Goal: Book appointment/travel/reservation

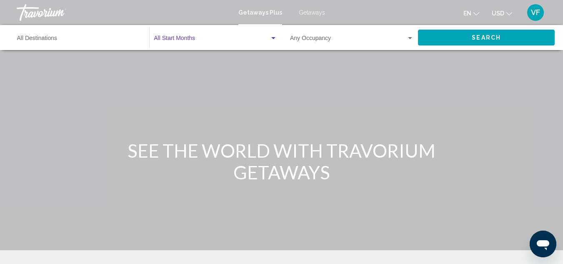
click at [195, 43] on span "Search widget" at bounding box center [212, 40] width 116 height 7
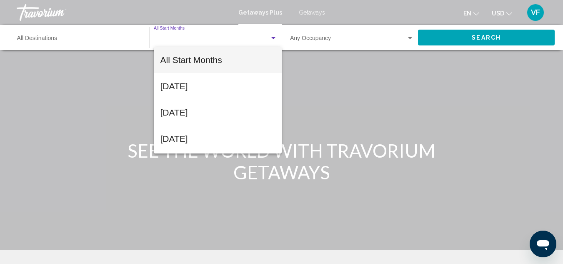
scroll to position [95, 0]
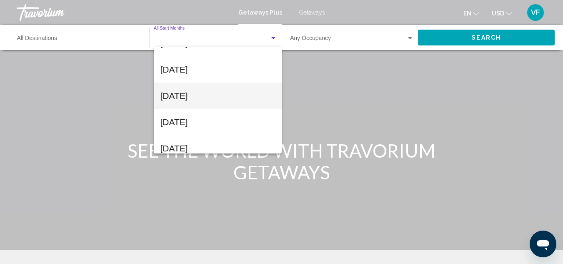
click at [213, 92] on span "[DATE]" at bounding box center [217, 96] width 115 height 26
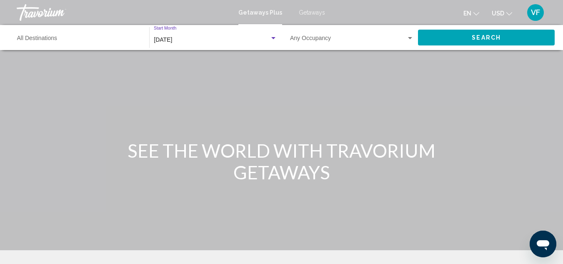
click at [319, 49] on div "Occupancy Any Occupancy" at bounding box center [352, 37] width 124 height 23
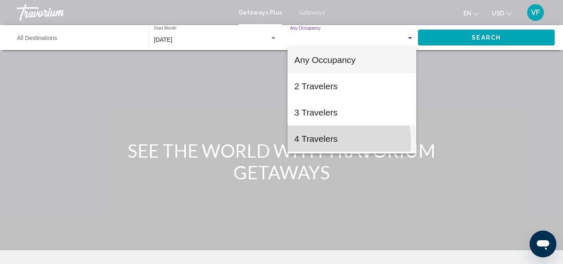
click at [300, 141] on span "4 Travelers" at bounding box center [351, 138] width 115 height 26
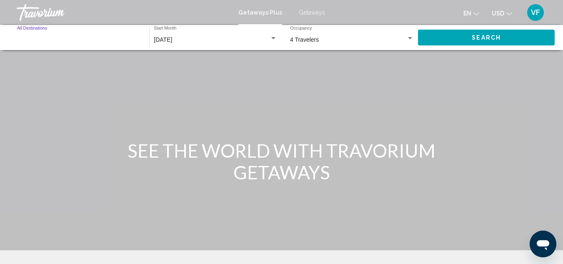
click at [90, 43] on input "Destination All Destinations" at bounding box center [79, 40] width 124 height 7
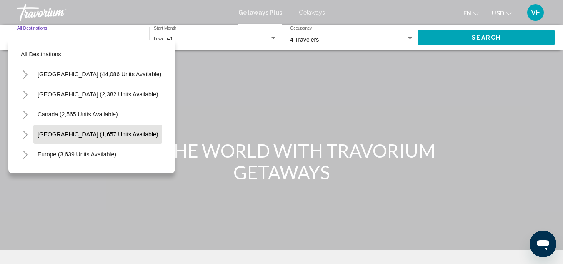
click at [74, 138] on span "[GEOGRAPHIC_DATA] (1,657 units available)" at bounding box center [98, 134] width 120 height 7
type input "**********"
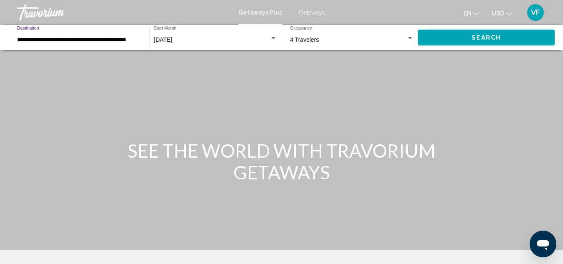
click at [484, 41] on span "Search" at bounding box center [486, 38] width 29 height 7
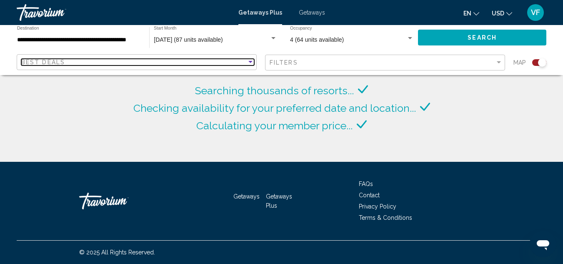
click at [167, 65] on div "Best Deals" at bounding box center [133, 62] width 225 height 7
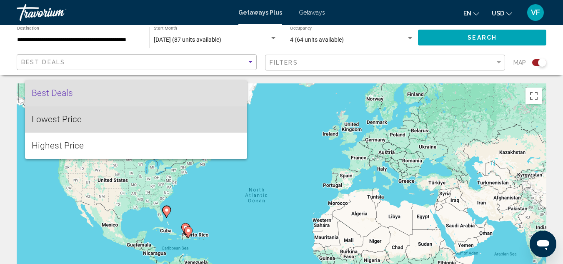
click at [114, 124] on span "Lowest Price" at bounding box center [136, 119] width 209 height 26
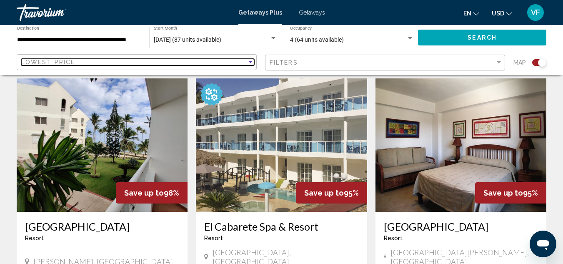
scroll to position [292, 0]
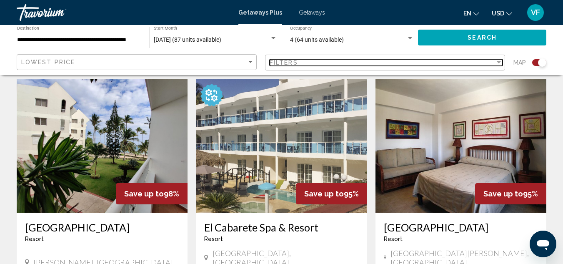
click at [495, 66] on div "Filter" at bounding box center [499, 62] width 8 height 7
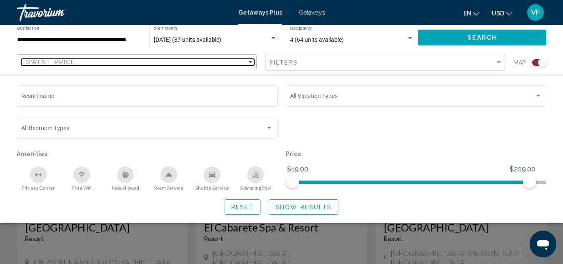
click at [156, 65] on div "Lowest Price" at bounding box center [133, 62] width 225 height 7
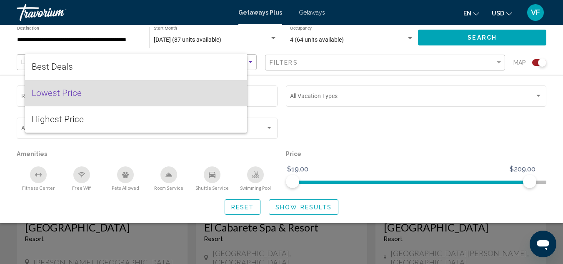
click at [118, 97] on span "Lowest Price" at bounding box center [136, 93] width 209 height 26
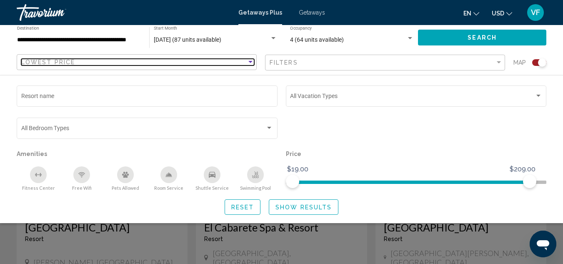
click at [75, 65] on span "Lowest Price" at bounding box center [48, 62] width 54 height 7
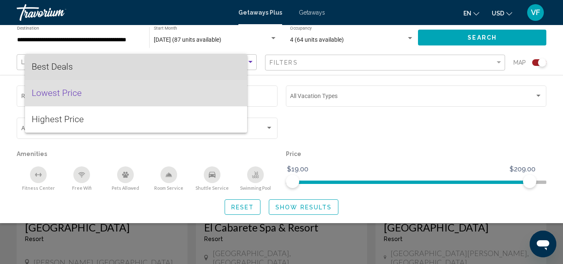
click at [74, 68] on span "Best Deals" at bounding box center [136, 67] width 209 height 26
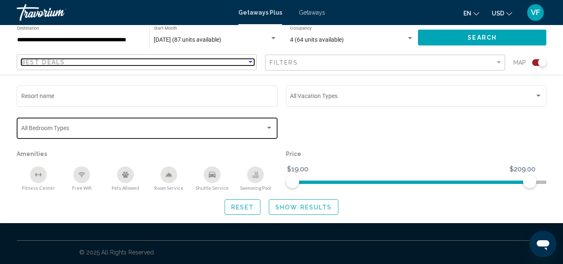
scroll to position [1776, 0]
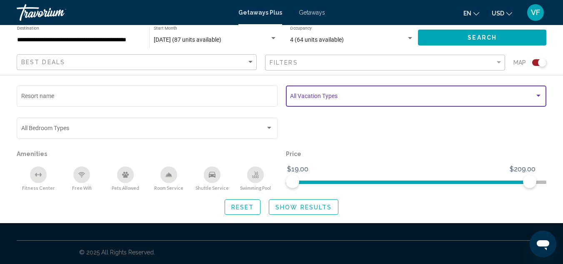
click at [368, 101] on span "Search widget" at bounding box center [412, 97] width 245 height 7
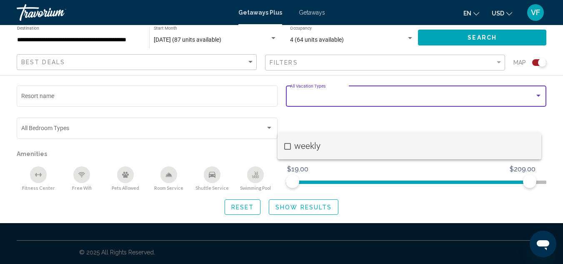
click at [289, 145] on mat-pseudo-checkbox at bounding box center [287, 146] width 7 height 7
click at [513, 191] on div at bounding box center [281, 132] width 563 height 264
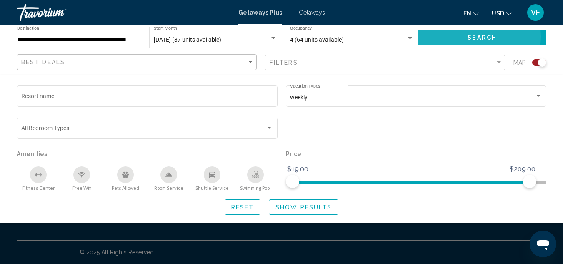
click at [474, 41] on span "Search" at bounding box center [482, 38] width 29 height 7
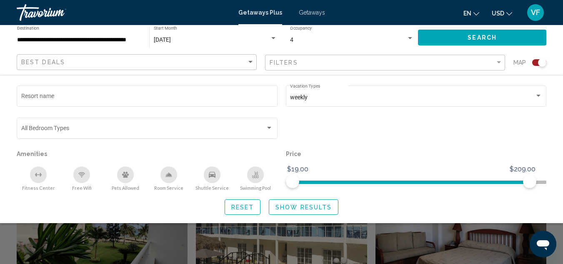
scroll to position [208, 0]
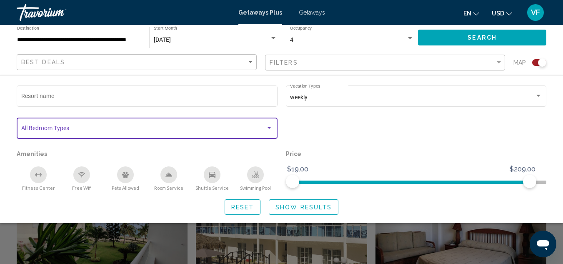
click at [266, 131] on div "Search widget" at bounding box center [269, 128] width 8 height 7
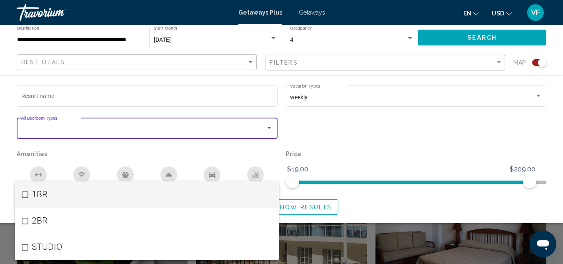
click at [426, 189] on div at bounding box center [281, 132] width 563 height 264
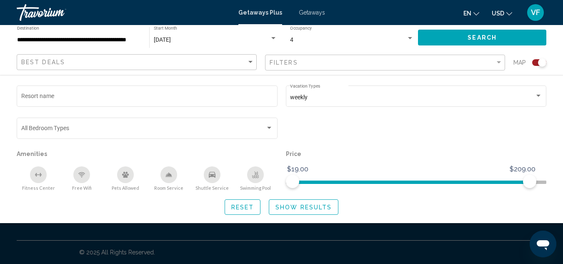
scroll to position [1617, 0]
